Goal: Task Accomplishment & Management: Use online tool/utility

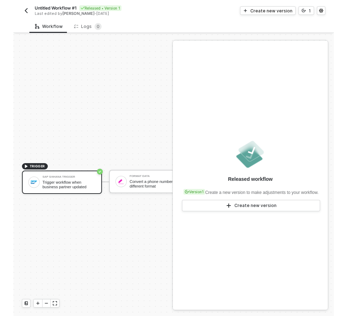
scroll to position [13, 0]
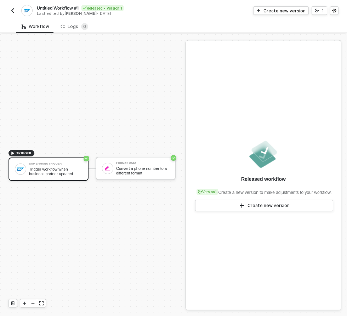
click at [307, 132] on div "Released workflow Version 1 Create a new version to make adjustments to your wo…" at bounding box center [263, 175] width 155 height 269
click at [264, 209] on div "Create new version" at bounding box center [268, 206] width 42 height 6
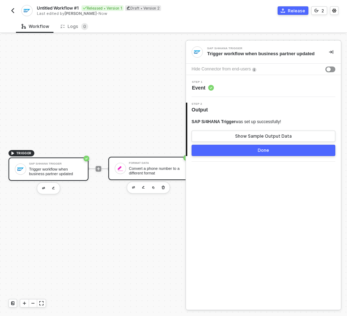
click at [163, 173] on div "Convert a phone number to a different format" at bounding box center [155, 170] width 53 height 9
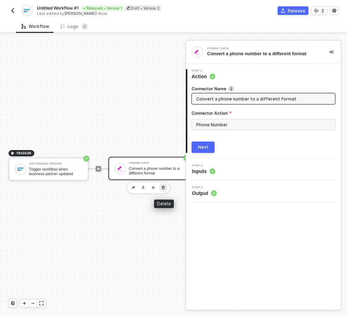
click at [163, 186] on icon "button" at bounding box center [163, 188] width 3 height 4
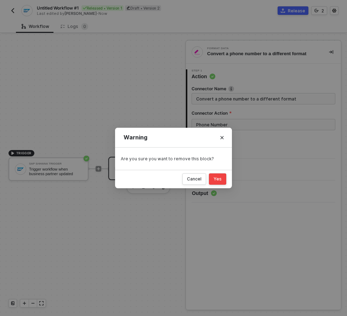
click at [222, 182] on button "Yes" at bounding box center [217, 178] width 17 height 11
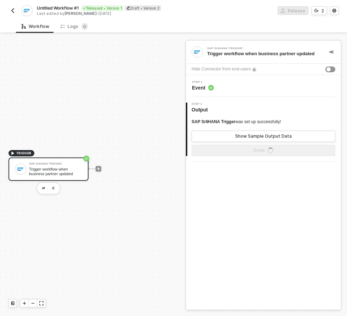
click at [73, 167] on div "Trigger workflow when business partner updated" at bounding box center [55, 171] width 53 height 9
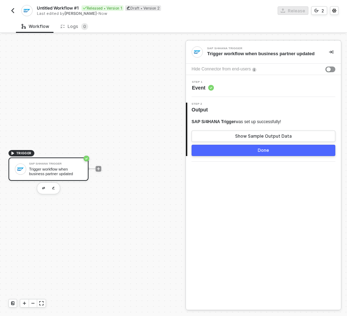
click at [202, 86] on span "Event" at bounding box center [203, 87] width 22 height 7
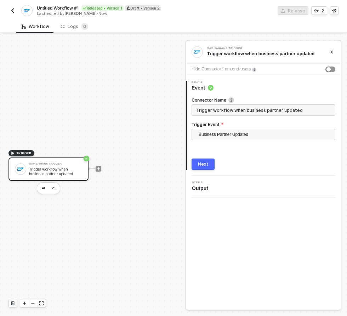
click at [273, 110] on input "Trigger workflow when business partner updated" at bounding box center [264, 109] width 144 height 11
click at [299, 114] on input "Trigger workflow when business partner updated" at bounding box center [264, 109] width 144 height 11
type input "Trigger workflow when business partner updated"
click at [269, 132] on span "Business Partner Updated" at bounding box center [265, 134] width 132 height 11
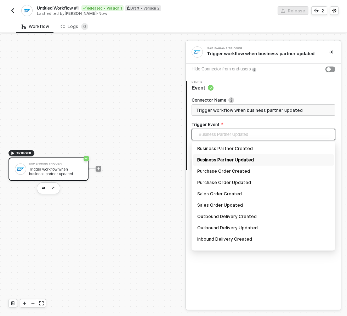
click at [233, 158] on div "Business Partner Updated" at bounding box center [263, 160] width 132 height 8
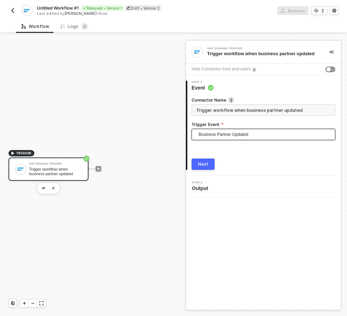
click at [208, 165] on button "Next" at bounding box center [203, 164] width 23 height 11
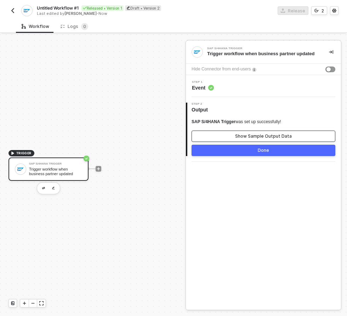
click at [236, 138] on button "Show Sample Output Data" at bounding box center [264, 136] width 144 height 11
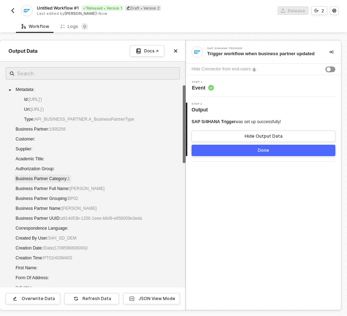
click at [60, 181] on span "Business Partner Category : 1" at bounding box center [43, 178] width 54 height 5
click at [72, 194] on div "Business Partner Full Name : [PERSON_NAME]" at bounding box center [56, 189] width 100 height 10
click at [59, 193] on span "Business Partner Full Name : [PERSON_NAME]" at bounding box center [60, 188] width 92 height 8
drag, startPoint x: 15, startPoint y: 91, endPoint x: 40, endPoint y: 206, distance: 117.9
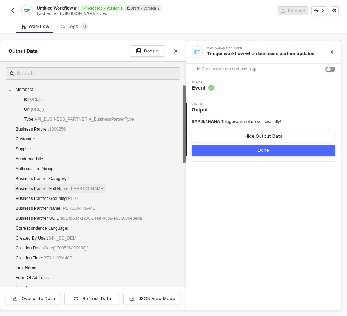
click at [41, 206] on div "Metadata : Id : [URL]') Uri : [URL]') Type : API_BUSINESS_PARTNER.A_BusinessPar…" at bounding box center [93, 224] width 174 height 278
drag, startPoint x: 4, startPoint y: 89, endPoint x: 64, endPoint y: 219, distance: 142.7
click at [65, 218] on div "Metadata : Id : [URL]') Uri : [URL]') Type : API_BUSINESS_PARTNER.A_BusinessPar…" at bounding box center [93, 226] width 186 height 283
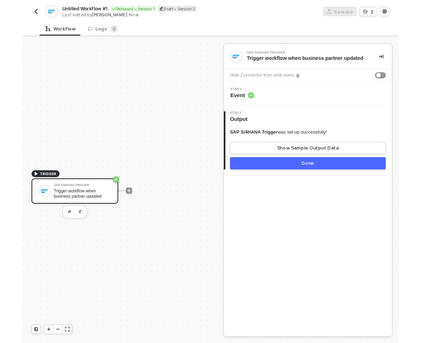
scroll to position [6, 0]
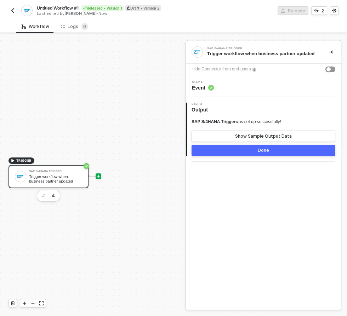
click at [97, 177] on icon "icon-play" at bounding box center [98, 176] width 4 height 4
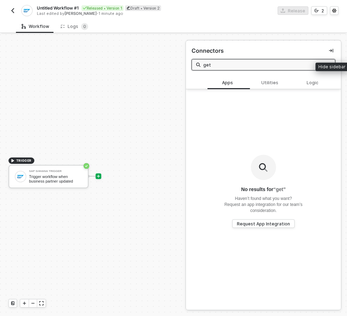
click at [134, 182] on div at bounding box center [98, 176] width 94 height 55
click at [98, 178] on div at bounding box center [99, 176] width 6 height 6
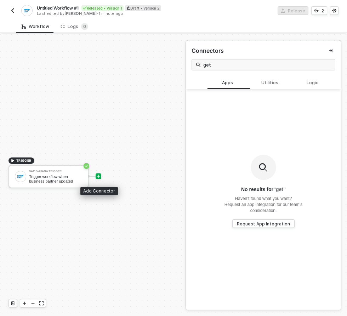
click at [98, 176] on icon "icon-play" at bounding box center [98, 176] width 4 height 4
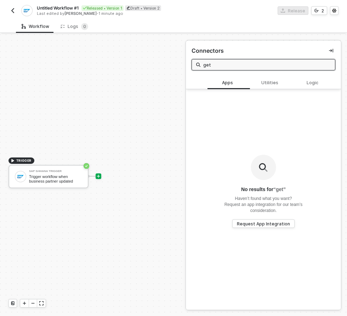
click at [273, 64] on input "get" at bounding box center [266, 65] width 127 height 8
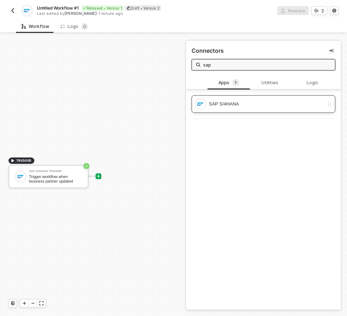
type input "sap"
click at [260, 105] on div "SAP S/4HANA" at bounding box center [266, 104] width 115 height 8
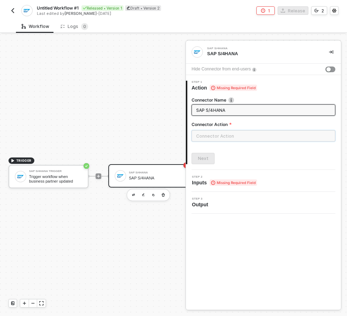
click at [233, 135] on input "text" at bounding box center [264, 135] width 144 height 11
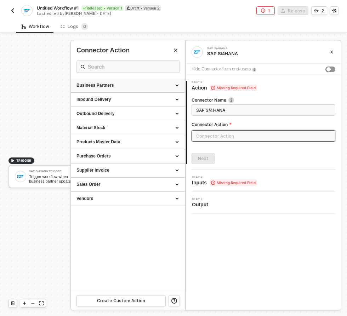
click at [149, 85] on div "Business Partners" at bounding box center [127, 85] width 103 height 6
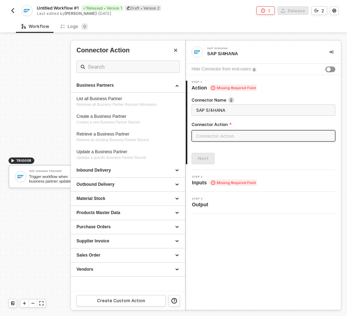
click at [228, 88] on span "Missing Required Field" at bounding box center [233, 88] width 47 height 6
click at [214, 88] on icon at bounding box center [213, 88] width 4 height 5
click at [126, 135] on div "Retrieve a Business Partner" at bounding box center [127, 134] width 103 height 6
type input "Retrieve an exisiting Business Partner Record"
type input "Business Partners - Retrieve a Business Partner"
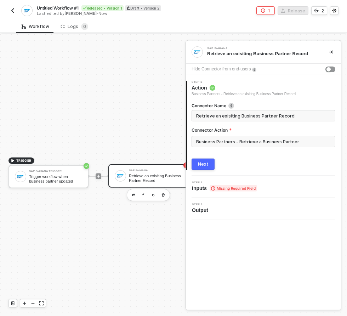
click at [204, 161] on div "Next" at bounding box center [203, 164] width 11 height 6
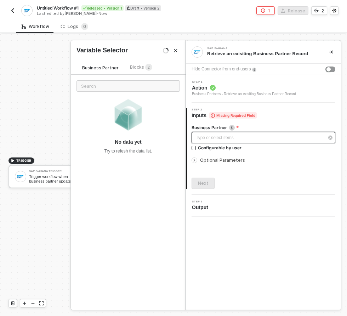
click at [251, 136] on div "Type or select items ﻿" at bounding box center [260, 138] width 128 height 7
click at [235, 137] on div "Type or select items ﻿" at bounding box center [260, 138] width 128 height 7
click at [140, 70] on span "Blocks 2" at bounding box center [141, 66] width 22 height 5
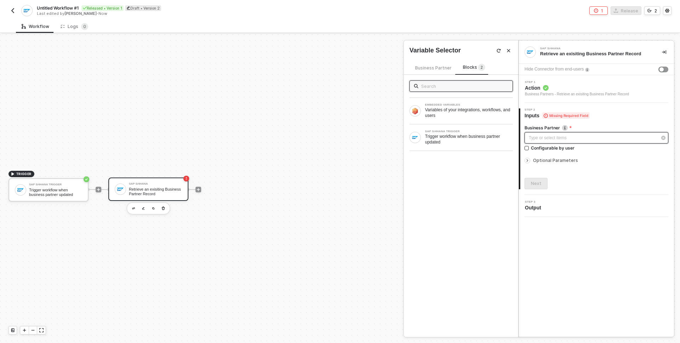
click at [320, 138] on div "Type or select items ﻿" at bounding box center [593, 138] width 128 height 7
click at [320, 132] on div "Type or select items ﻿" at bounding box center [596, 137] width 144 height 11
click at [320, 136] on div "Type or select items ﻿" at bounding box center [593, 138] width 128 height 7
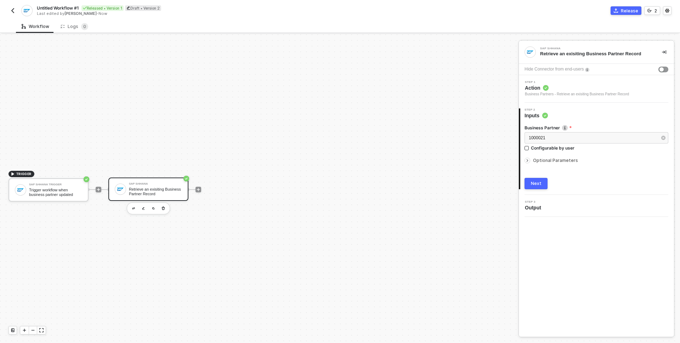
click at [320, 182] on div "Next" at bounding box center [536, 184] width 11 height 6
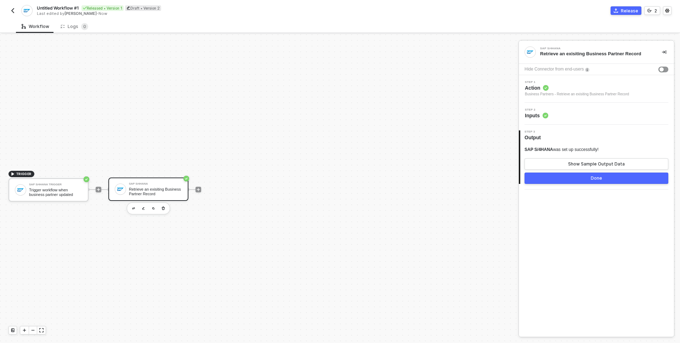
click at [320, 180] on button "Done" at bounding box center [596, 177] width 144 height 11
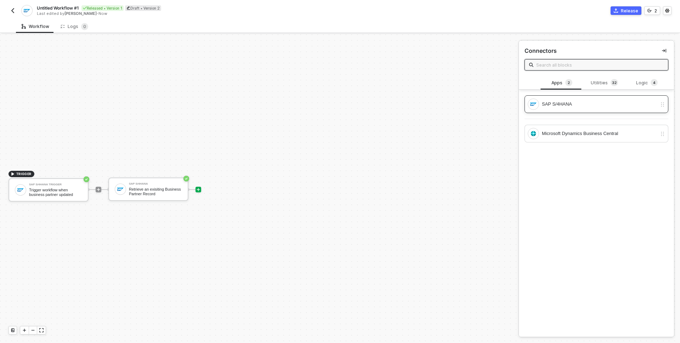
click at [320, 105] on img at bounding box center [662, 105] width 5 height 6
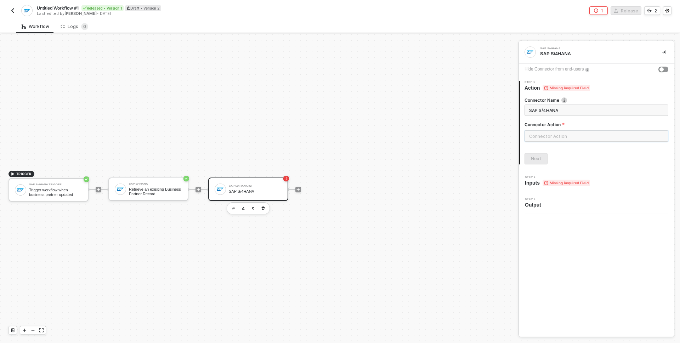
click at [320, 137] on input "text" at bounding box center [596, 135] width 144 height 11
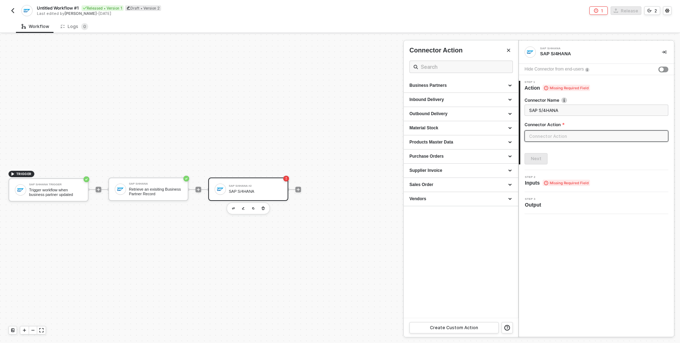
click at [320, 54] on icon "icon-collapse-right" at bounding box center [664, 52] width 4 height 4
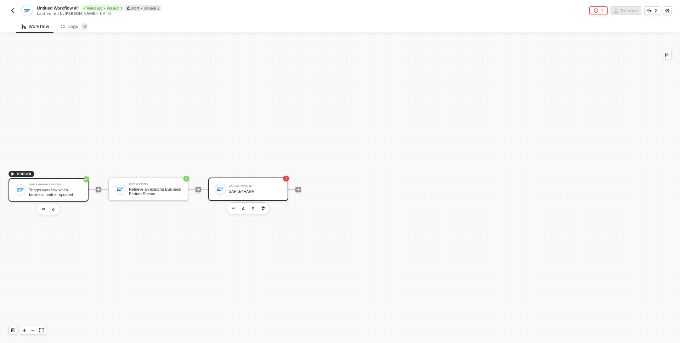
click at [19, 190] on img at bounding box center [20, 190] width 6 height 6
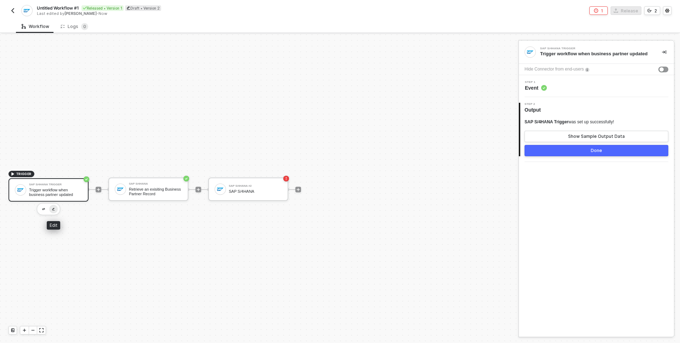
click at [51, 210] on button "button" at bounding box center [53, 209] width 8 height 8
click at [320, 87] on circle at bounding box center [544, 88] width 6 height 6
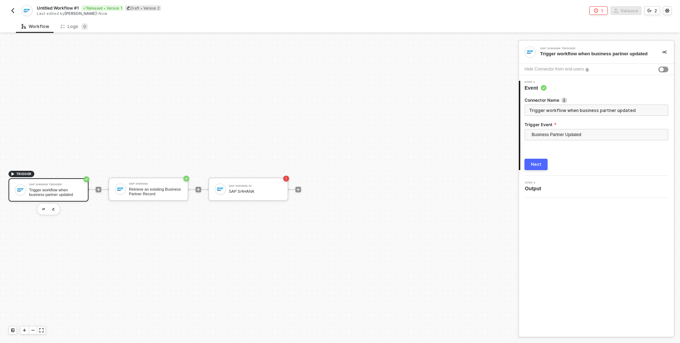
click at [320, 69] on div at bounding box center [586, 69] width 6 height 8
click at [320, 52] on icon "icon-collapse-right" at bounding box center [664, 52] width 4 height 4
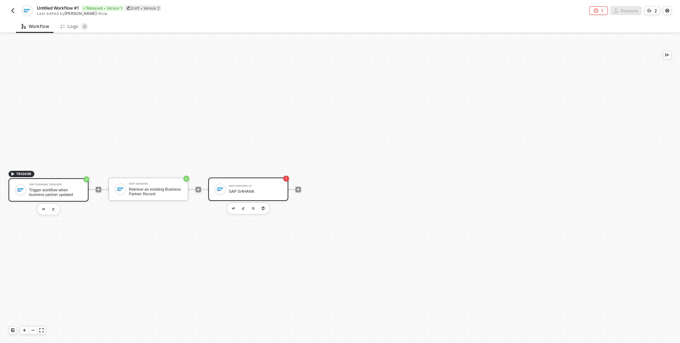
click at [277, 187] on div "SAP S/4HANA #2" at bounding box center [255, 185] width 53 height 3
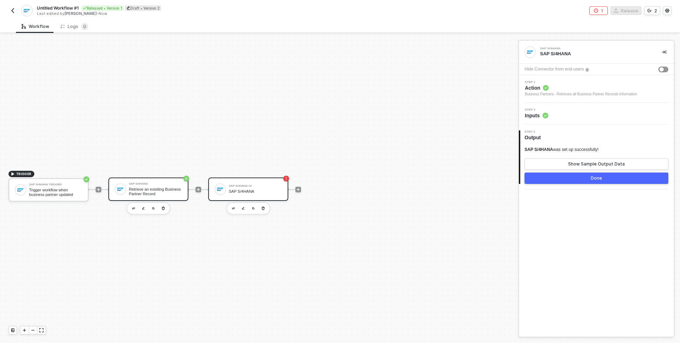
click at [168, 189] on div "Retrieve an exisiting Business Partner Record" at bounding box center [155, 191] width 53 height 9
click at [237, 189] on div "SAP S/4HANA" at bounding box center [255, 191] width 53 height 5
click at [263, 208] on icon "button" at bounding box center [263, 208] width 4 height 6
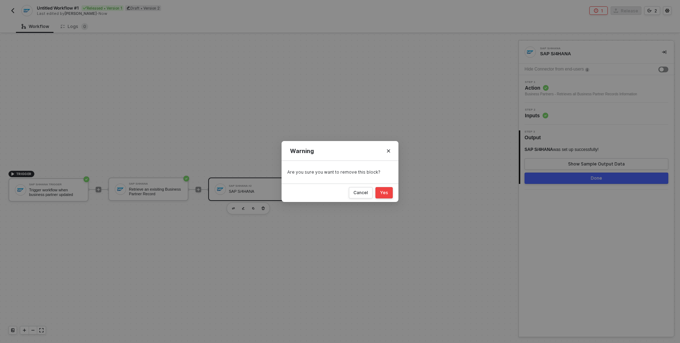
click at [320, 193] on div "Yes" at bounding box center [384, 193] width 8 height 6
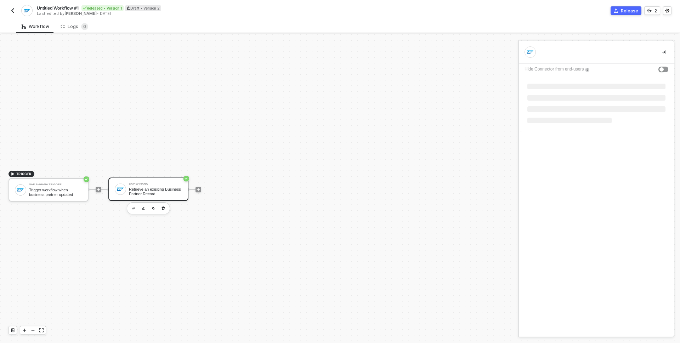
click at [160, 187] on div "Retrieve an exisiting Business Partner Record" at bounding box center [155, 191] width 53 height 9
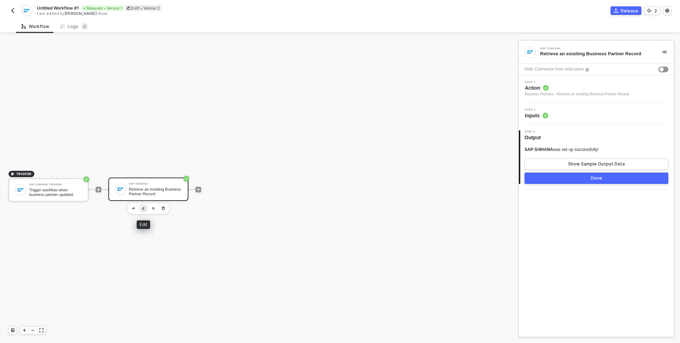
scroll to position [7, 0]
click at [135, 208] on button "button" at bounding box center [133, 207] width 8 height 8
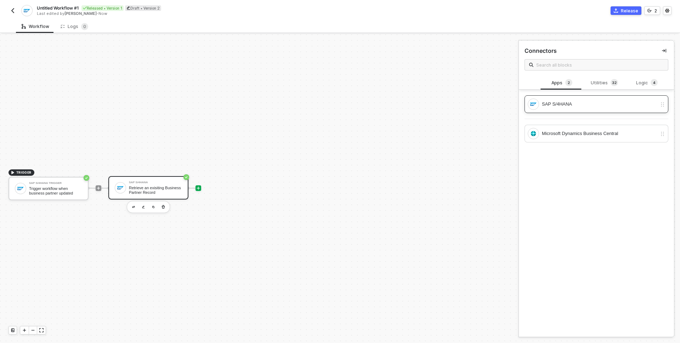
click at [320, 103] on img at bounding box center [662, 105] width 5 height 6
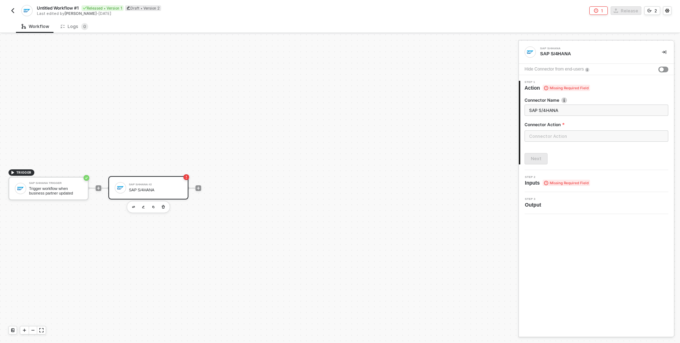
click at [320, 99] on label "Connector Name" at bounding box center [596, 100] width 144 height 6
click at [320, 99] on img at bounding box center [564, 100] width 6 height 6
click at [320, 60] on div "SAP S/4HANA SAP S/4HANA" at bounding box center [596, 52] width 155 height 23
click at [75, 183] on div "SAP S/4HANA Trigger" at bounding box center [55, 183] width 53 height 3
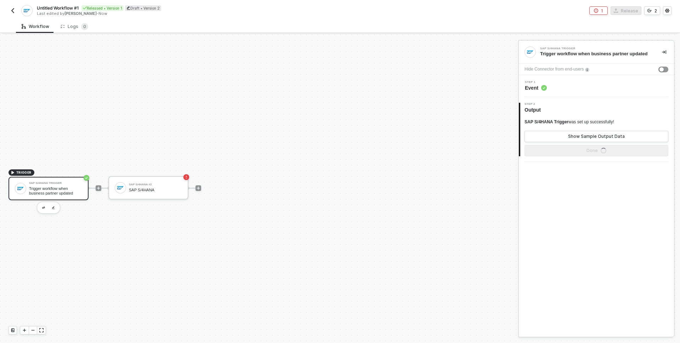
click at [320, 89] on circle at bounding box center [544, 88] width 6 height 6
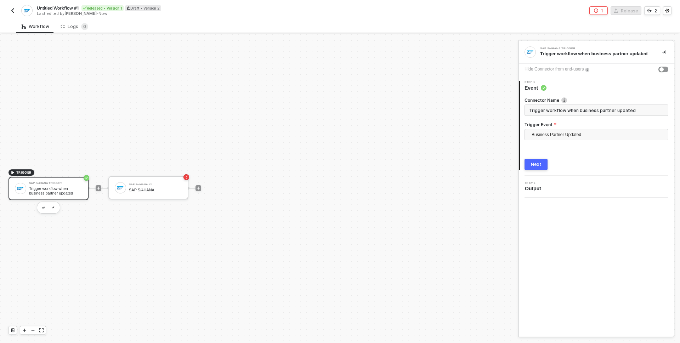
click at [320, 88] on circle at bounding box center [544, 88] width 6 height 6
click at [320, 100] on img at bounding box center [564, 100] width 6 height 6
click at [78, 14] on span "[PERSON_NAME]" at bounding box center [80, 13] width 32 height 5
click at [320, 11] on circle "icon-settings" at bounding box center [667, 10] width 1 height 1
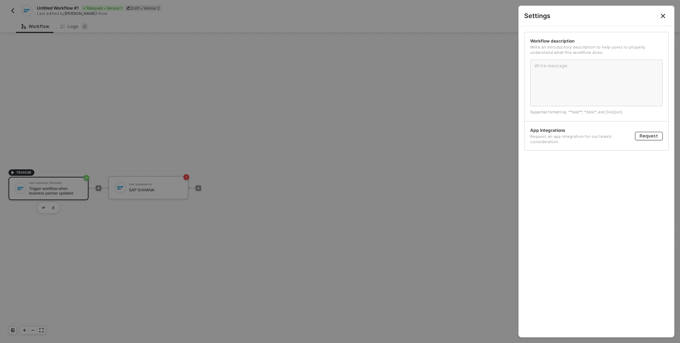
click at [320, 135] on div "Request" at bounding box center [648, 136] width 18 height 6
click at [320, 138] on div "Request an app integration for our team’s consideration." at bounding box center [579, 139] width 99 height 11
click at [320, 72] on textarea at bounding box center [596, 82] width 132 height 47
click at [320, 134] on div "Request" at bounding box center [648, 136] width 18 height 6
click at [320, 15] on icon "Close" at bounding box center [663, 16] width 6 height 6
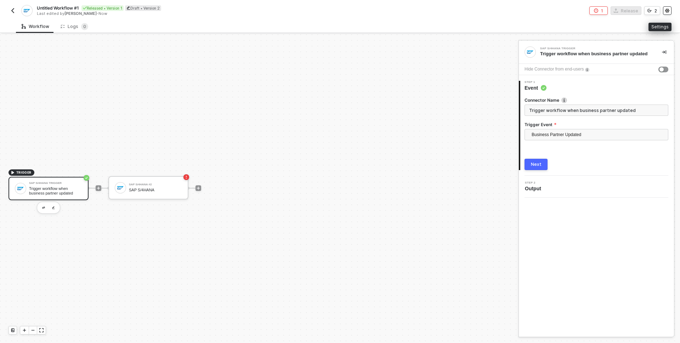
click at [320, 15] on button "button" at bounding box center [667, 10] width 8 height 8
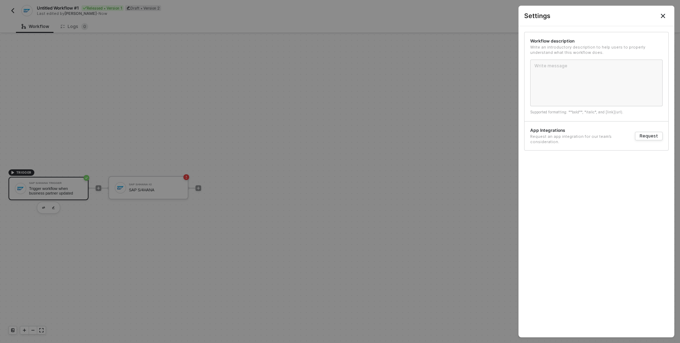
click at [320, 14] on icon "Close" at bounding box center [663, 16] width 6 height 6
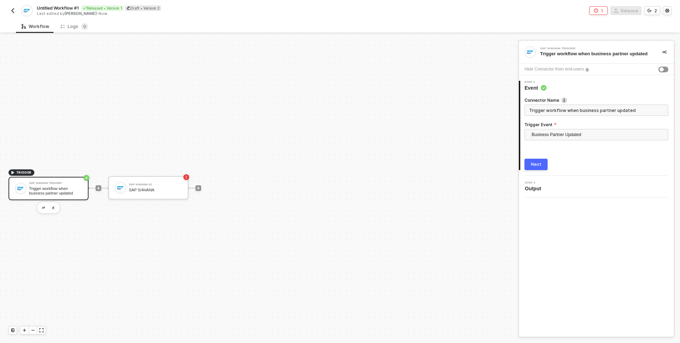
click at [87, 179] on circle "icon-success-page" at bounding box center [87, 178] width 6 height 6
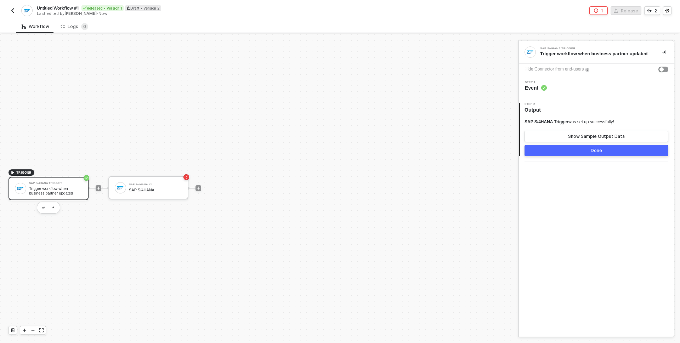
drag, startPoint x: 81, startPoint y: 169, endPoint x: 141, endPoint y: 163, distance: 60.1
click at [141, 163] on div "TRIGGER SAP S/4HANA Trigger Trigger workflow when business partner updated SAP …" at bounding box center [257, 187] width 515 height 321
click at [320, 124] on span "SAP S/4HANA Trigger" at bounding box center [546, 121] width 44 height 5
drag, startPoint x: 529, startPoint y: 123, endPoint x: 555, endPoint y: 123, distance: 26.2
click at [320, 123] on span "SAP S/4HANA Trigger" at bounding box center [546, 121] width 44 height 5
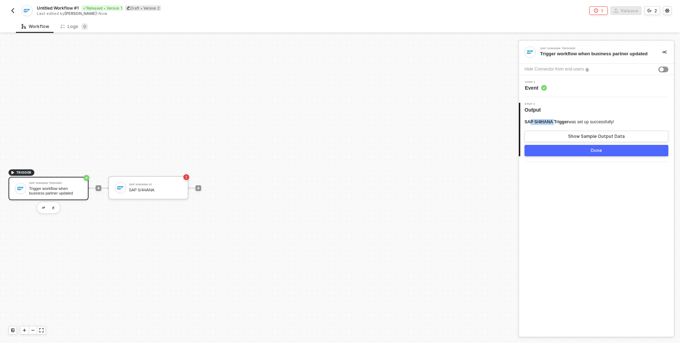
click at [320, 123] on span "SAP S/4HANA Trigger" at bounding box center [546, 121] width 44 height 5
click at [320, 85] on icon at bounding box center [544, 88] width 6 height 6
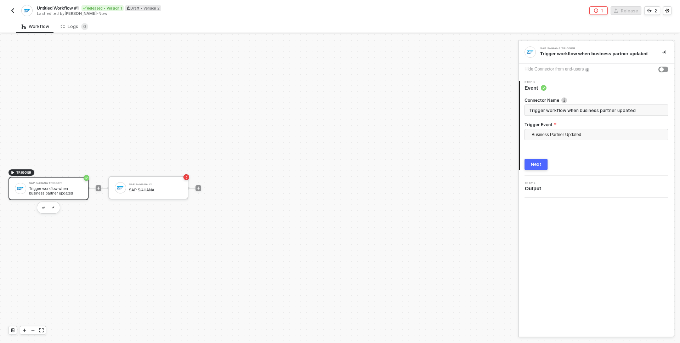
click at [320, 89] on circle at bounding box center [544, 88] width 6 height 6
click at [320, 50] on div "SAP S/4HANA Trigger Trigger workflow when business partner updated" at bounding box center [596, 52] width 155 height 23
click at [320, 51] on img at bounding box center [530, 52] width 6 height 6
click at [19, 171] on span "TRIGGER" at bounding box center [23, 173] width 15 height 6
click at [12, 171] on icon "icon-play" at bounding box center [13, 172] width 4 height 4
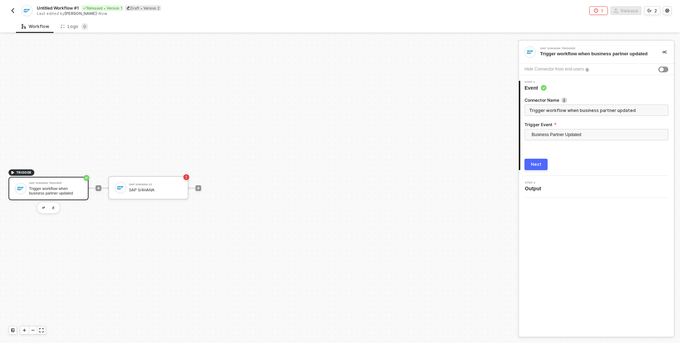
click at [24, 189] on div at bounding box center [20, 188] width 11 height 11
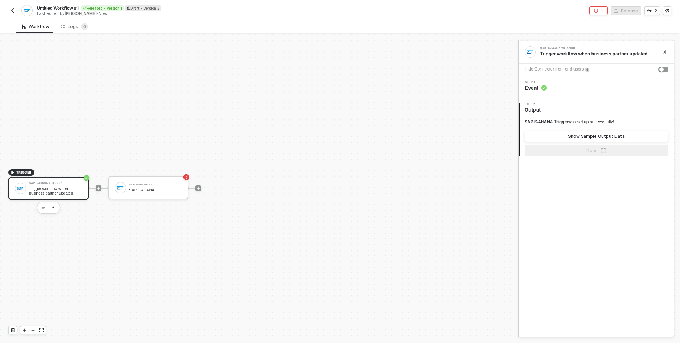
drag, startPoint x: 52, startPoint y: 167, endPoint x: 70, endPoint y: 169, distance: 18.1
click at [69, 162] on div at bounding box center [98, 187] width 94 height 55
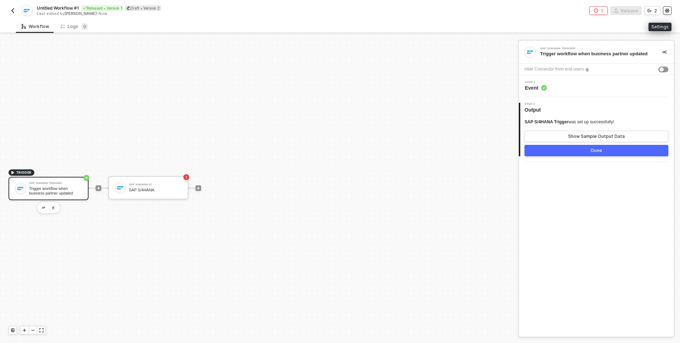
click at [320, 12] on icon "icon-settings" at bounding box center [667, 11] width 4 height 4
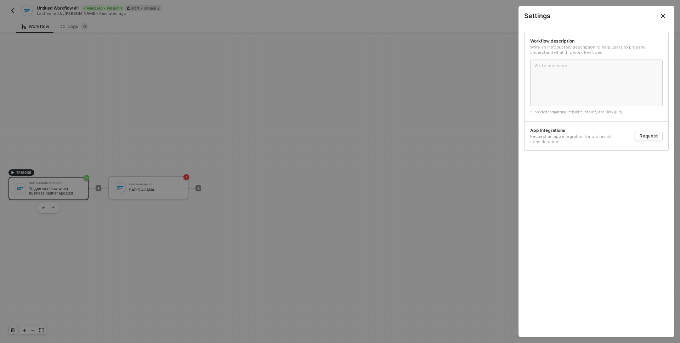
click at [320, 15] on button "Close" at bounding box center [663, 16] width 8 height 8
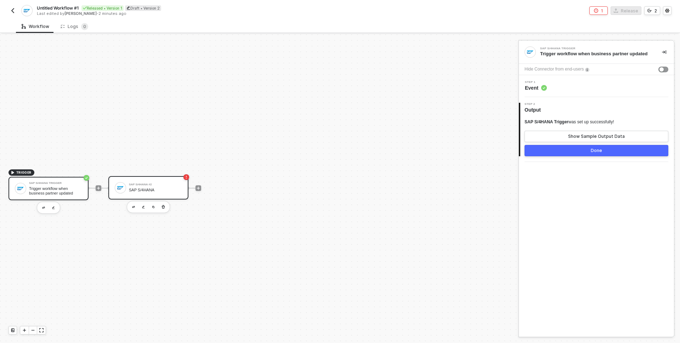
click at [162, 190] on div "SAP S/4HANA" at bounding box center [155, 190] width 53 height 5
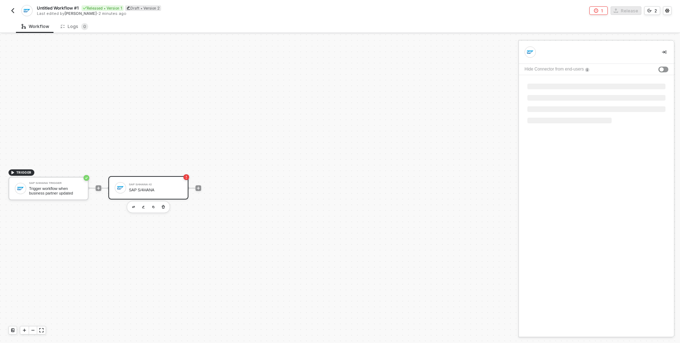
click at [162, 190] on div "SAP S/4HANA" at bounding box center [155, 190] width 53 height 5
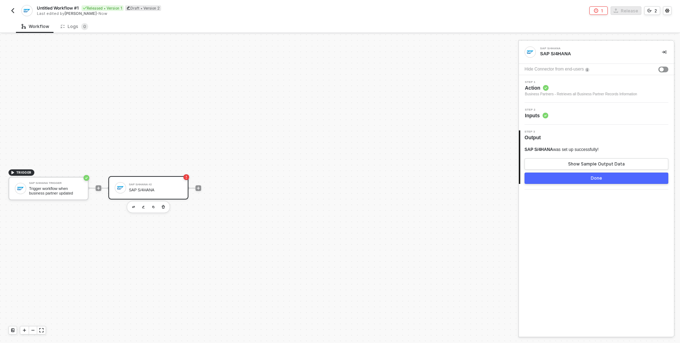
click at [165, 185] on div "SAP S/4HANA #2" at bounding box center [155, 184] width 53 height 3
click at [320, 181] on button "Done" at bounding box center [596, 177] width 144 height 11
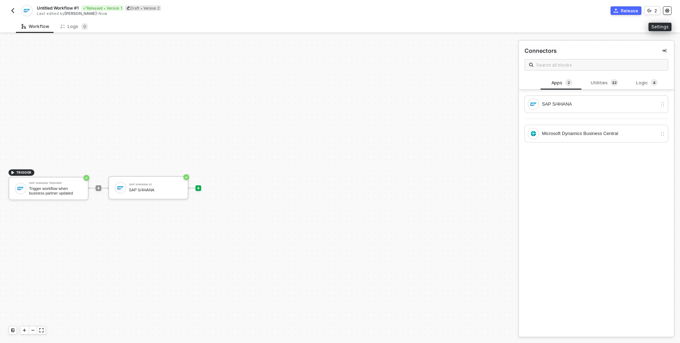
click at [320, 9] on button "button" at bounding box center [667, 10] width 8 height 8
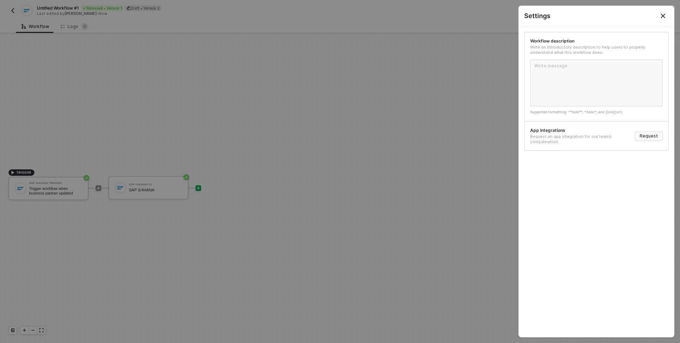
click at [320, 13] on icon "Close" at bounding box center [663, 16] width 6 height 6
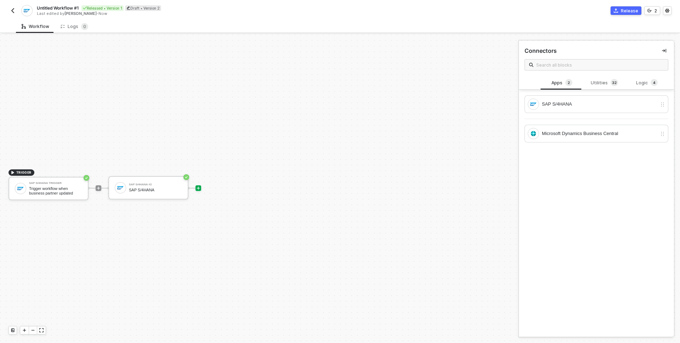
click at [320, 12] on div "Release" at bounding box center [629, 11] width 17 height 6
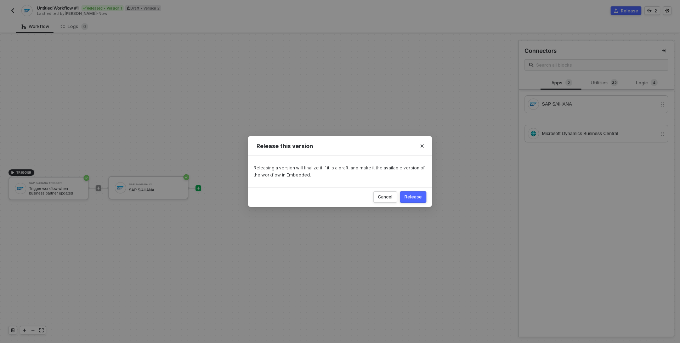
click at [320, 198] on div "Release" at bounding box center [412, 197] width 17 height 6
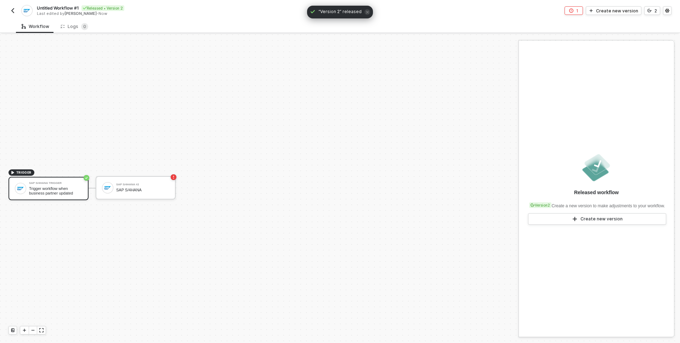
click at [320, 11] on div "1" at bounding box center [577, 11] width 2 height 6
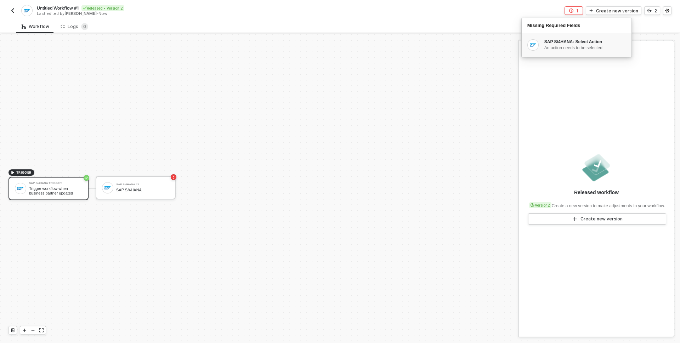
click at [320, 48] on div "An action needs to be selected" at bounding box center [584, 48] width 81 height 6
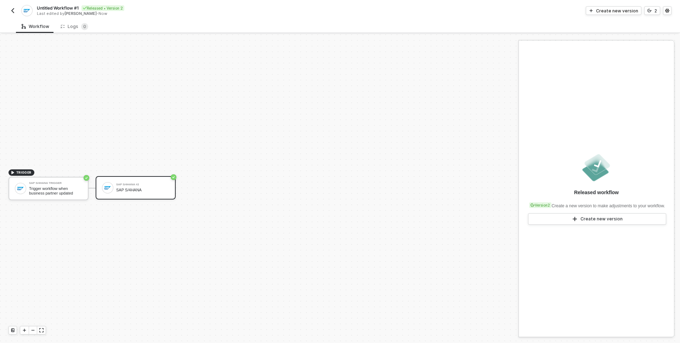
click at [320, 112] on div "TRIGGER SAP S/4HANA Trigger Trigger workflow when business partner updated SAP …" at bounding box center [257, 187] width 515 height 321
click at [86, 178] on circle "icon-success-page" at bounding box center [87, 178] width 6 height 6
click at [106, 222] on div "TRIGGER SAP S/4HANA Trigger Trigger workflow when business partner updated SAP …" at bounding box center [257, 187] width 515 height 321
click at [67, 197] on div "SAP S/4HANA Trigger Trigger workflow when business partner updated" at bounding box center [48, 188] width 80 height 23
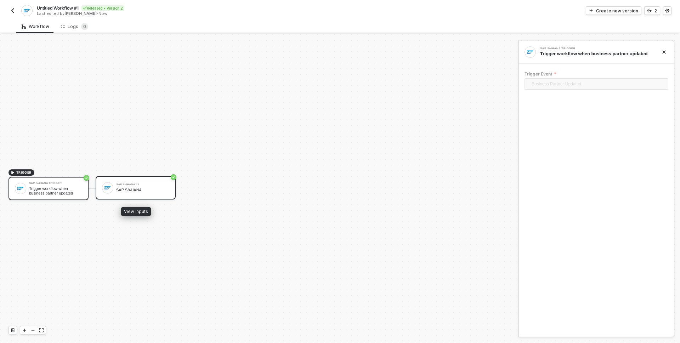
click at [102, 181] on div "SAP S/4HANA #2 SAP S/4HANA" at bounding box center [136, 187] width 80 height 23
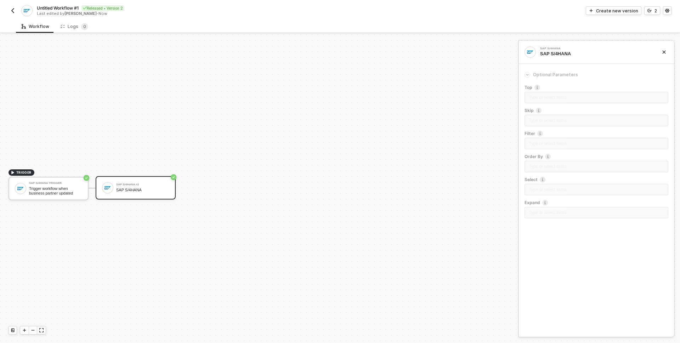
click at [16, 11] on button "button" at bounding box center [12, 10] width 8 height 8
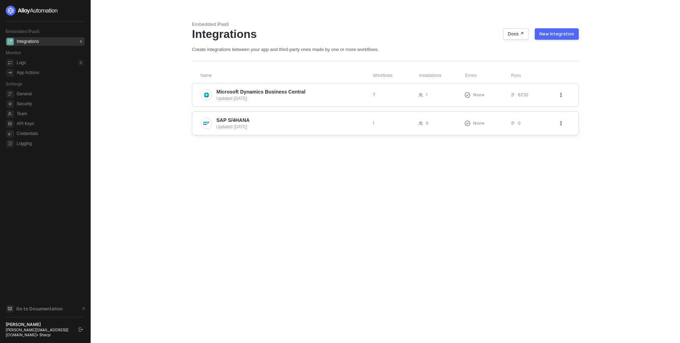
click at [561, 124] on icon "icon-threedots" at bounding box center [561, 123] width 4 height 4
click at [558, 31] on div "New Integration" at bounding box center [556, 34] width 35 height 6
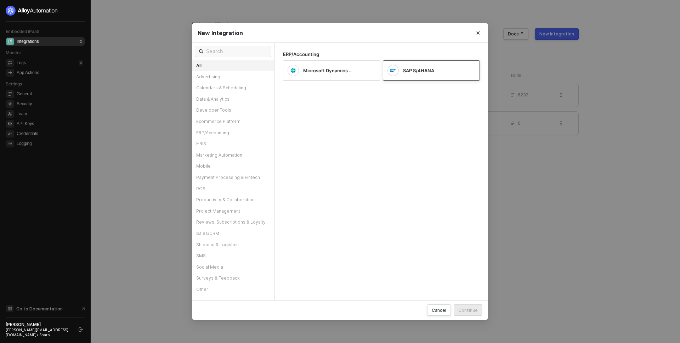
click at [401, 76] on div "SAP S/4HANA" at bounding box center [431, 70] width 97 height 21
click at [469, 311] on div "Continue" at bounding box center [467, 310] width 19 height 6
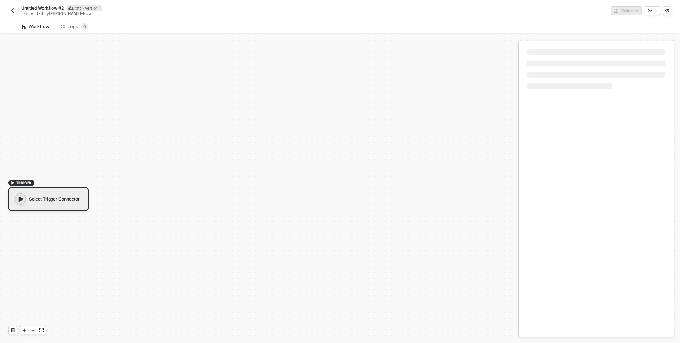
scroll to position [13, 0]
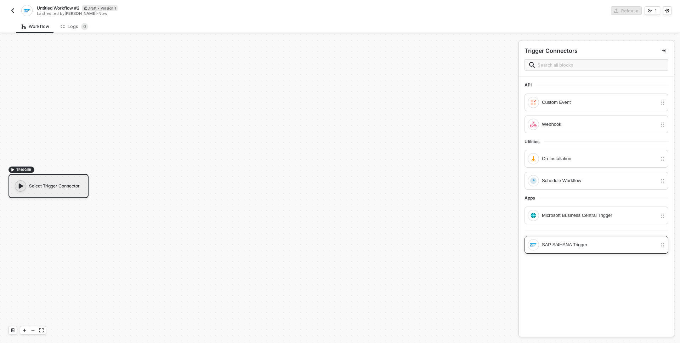
click at [660, 244] on img at bounding box center [662, 245] width 5 height 6
click at [659, 245] on icon "icon-loading-" at bounding box center [662, 245] width 6 height 6
click at [545, 241] on div "SAP S/4HANA Trigger" at bounding box center [599, 245] width 115 height 8
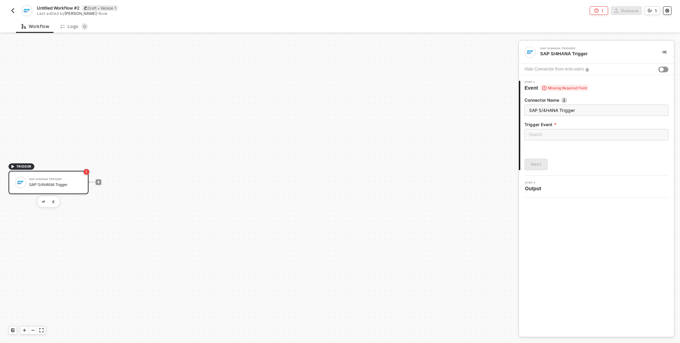
click at [667, 11] on icon "icon-settings" at bounding box center [667, 10] width 4 height 4
click at [671, 11] on button "button" at bounding box center [667, 10] width 8 height 8
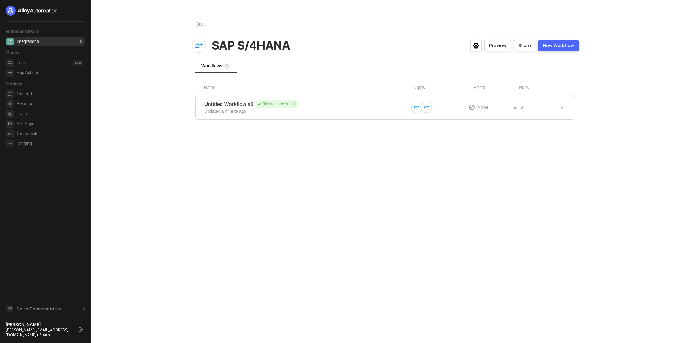
click at [38, 40] on div "Integrations" at bounding box center [28, 42] width 22 height 6
